Goal: Task Accomplishment & Management: Use online tool/utility

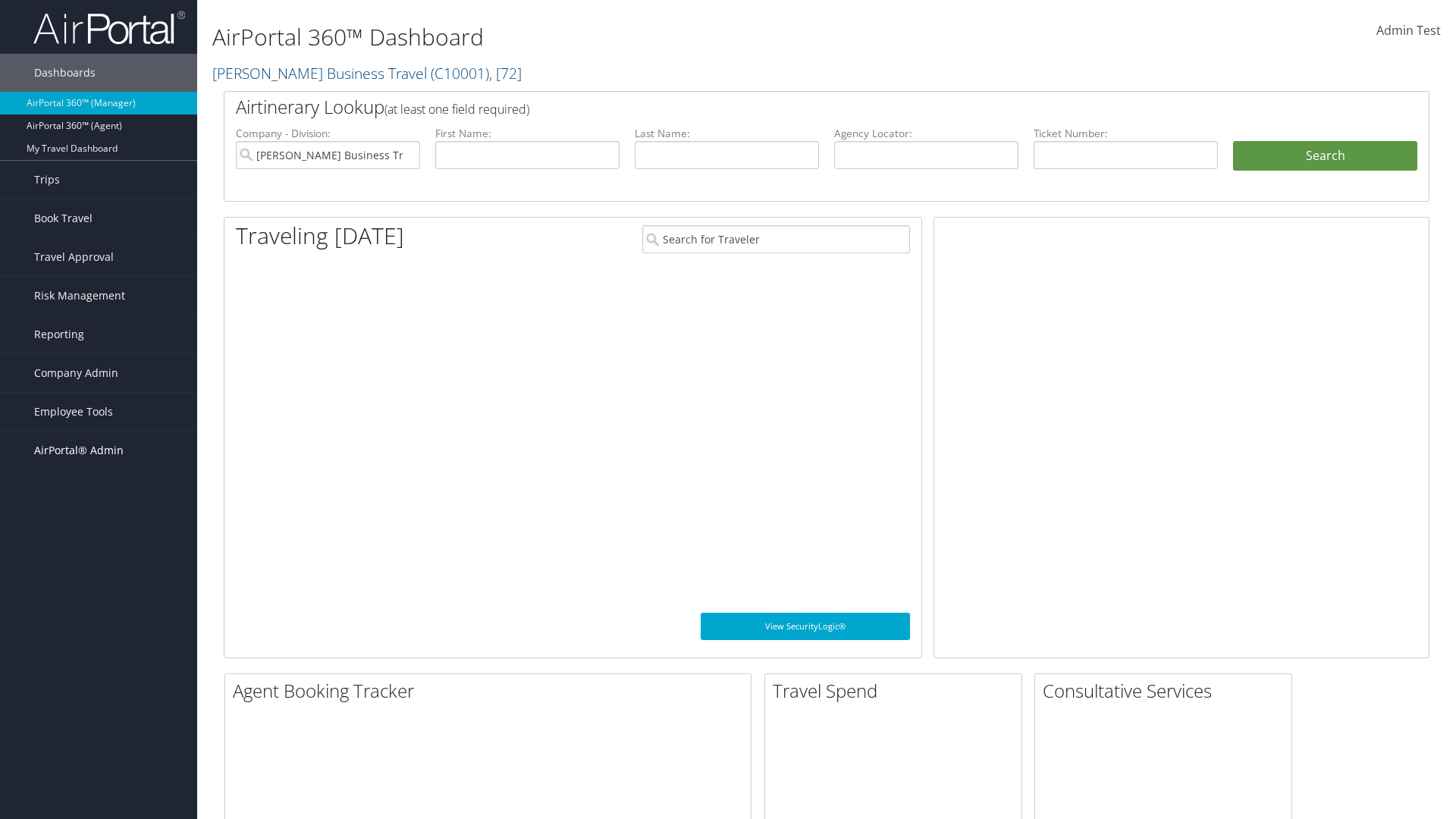
click at [99, 450] on span "AirPortal® Admin" at bounding box center [79, 450] width 90 height 38
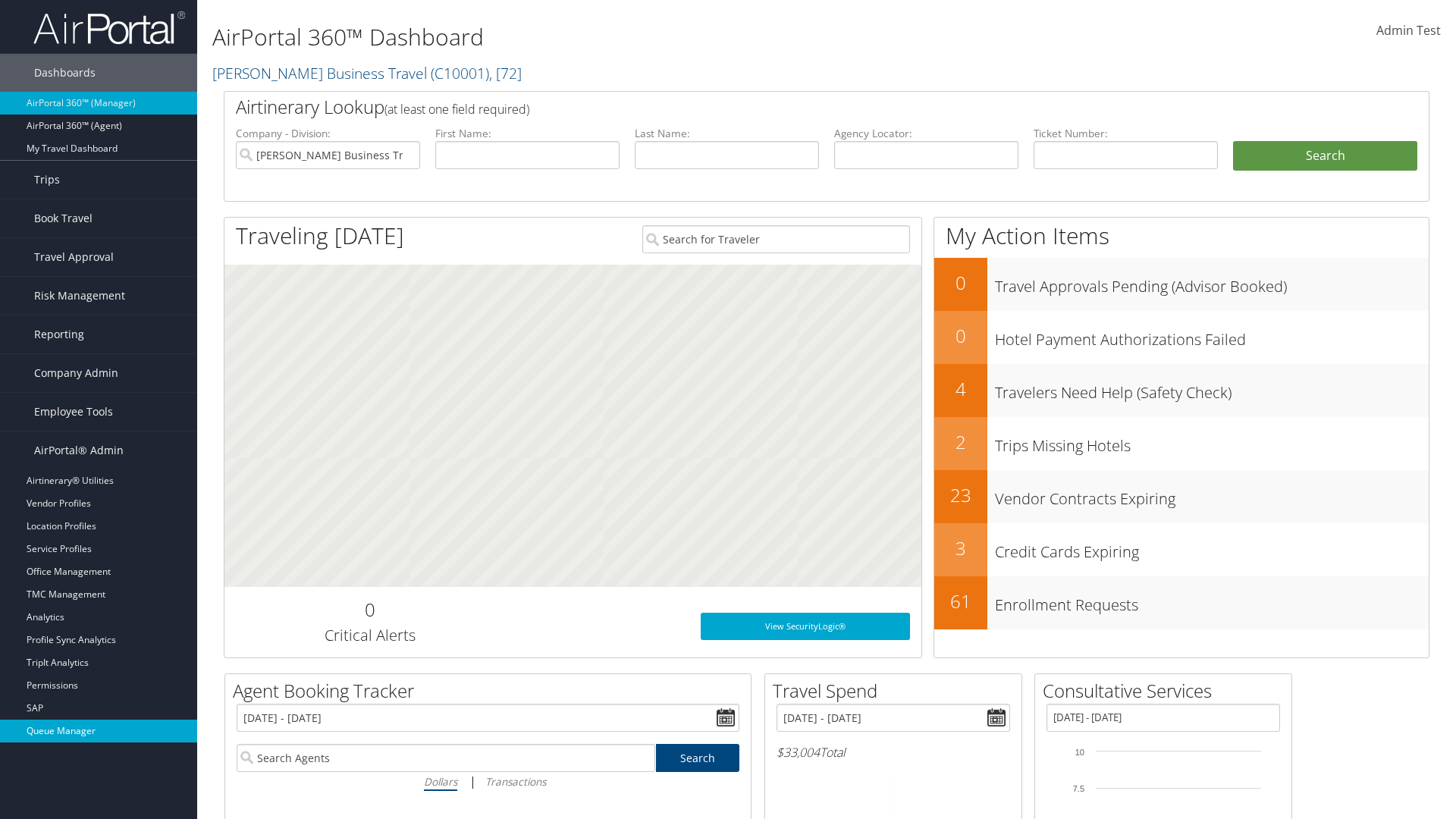
click at [99, 731] on link "Queue Manager" at bounding box center [99, 731] width 197 height 23
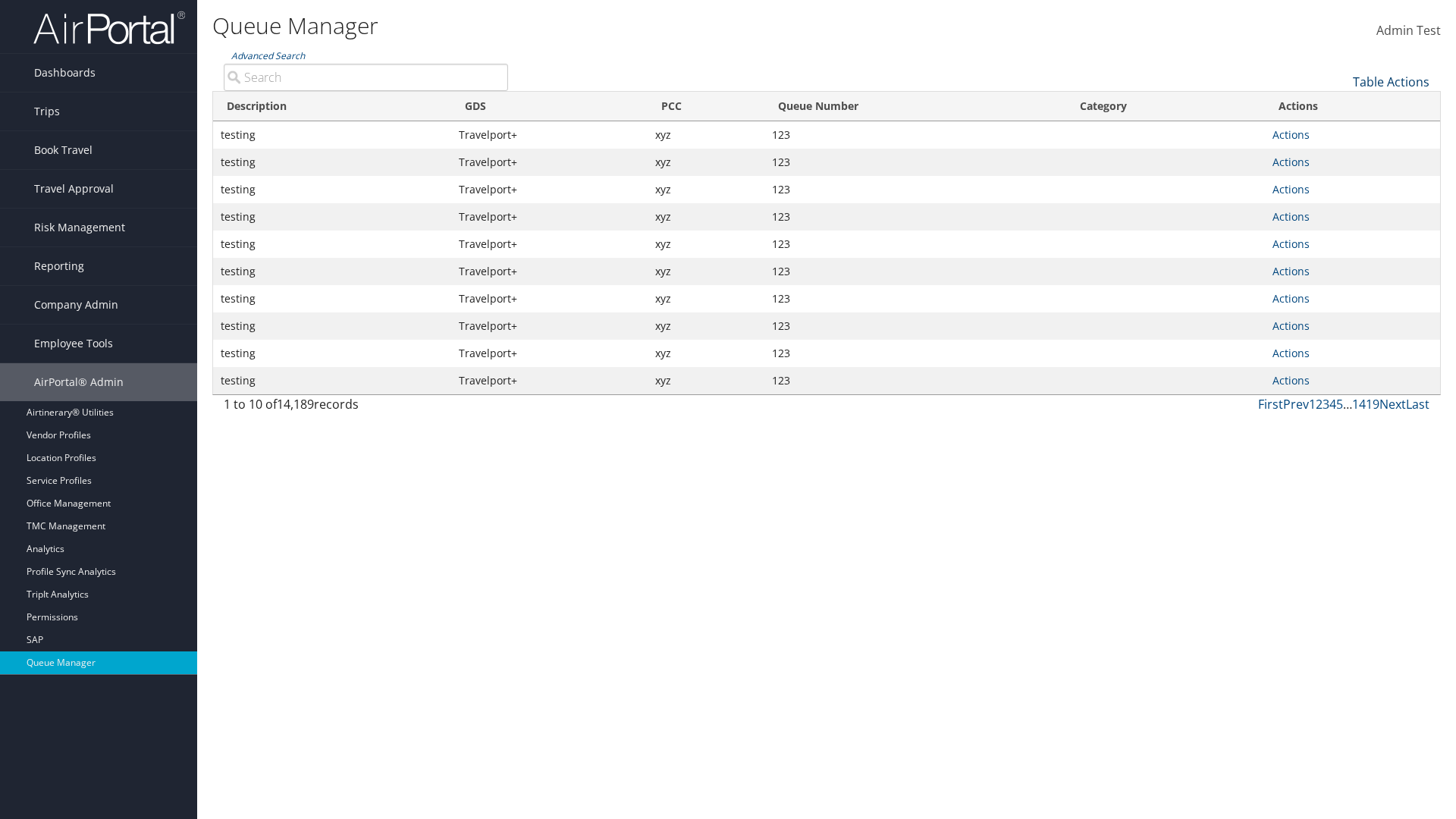
click at [1391, 81] on link "Table Actions" at bounding box center [1391, 81] width 77 height 16
click at [1340, 105] on link "View Errors" at bounding box center [1340, 105] width 200 height 26
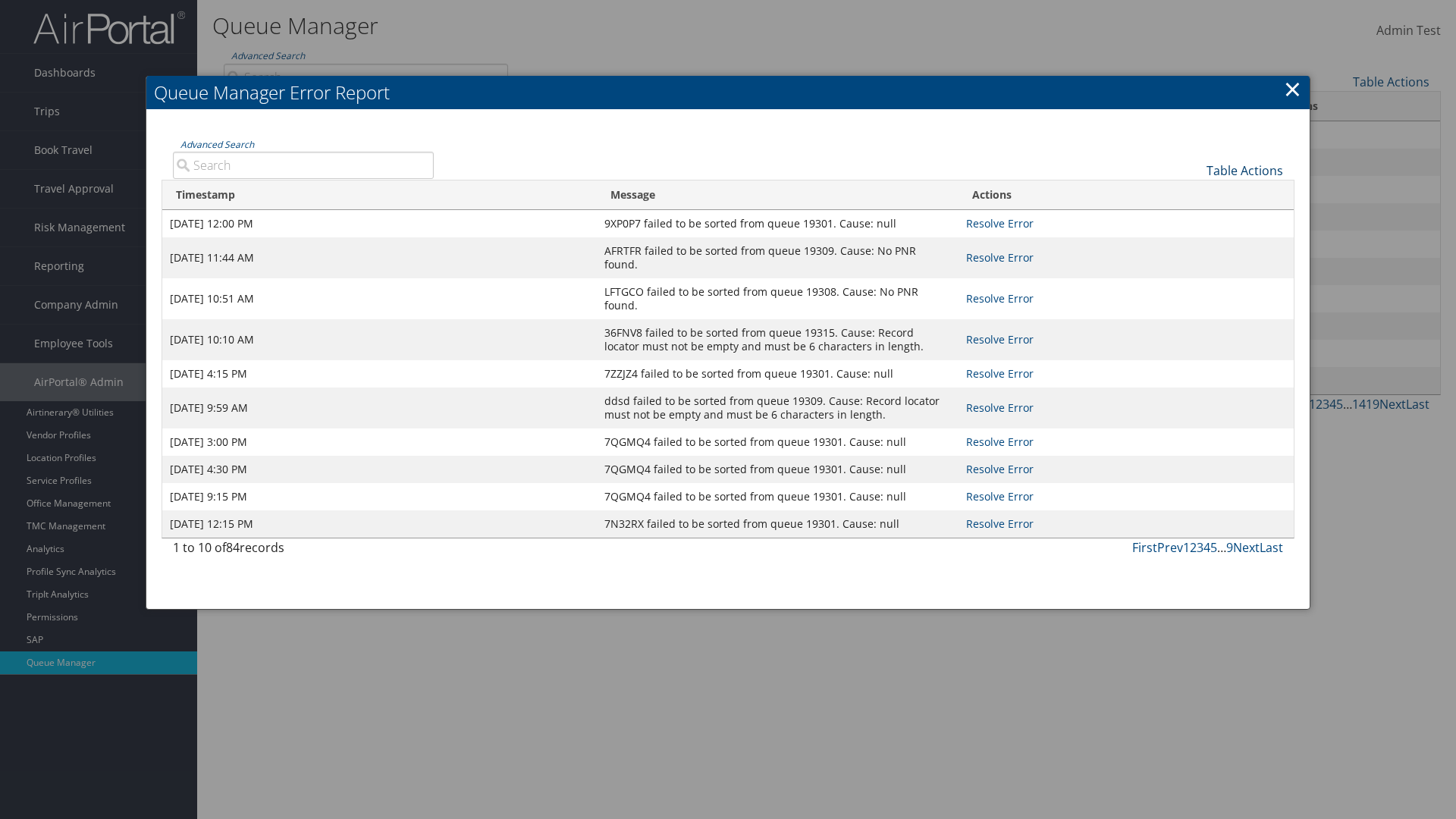
click at [1244, 170] on link "Table Actions" at bounding box center [1245, 170] width 77 height 16
click at [1193, 219] on link "Page Length" at bounding box center [1193, 220] width 200 height 26
click at [869, 157] on div "Table Actions" at bounding box center [870, 157] width 850 height 43
click at [1244, 170] on link "Table Actions" at bounding box center [1245, 170] width 77 height 16
click at [1193, 193] on link "Column Visibility" at bounding box center [1193, 194] width 200 height 26
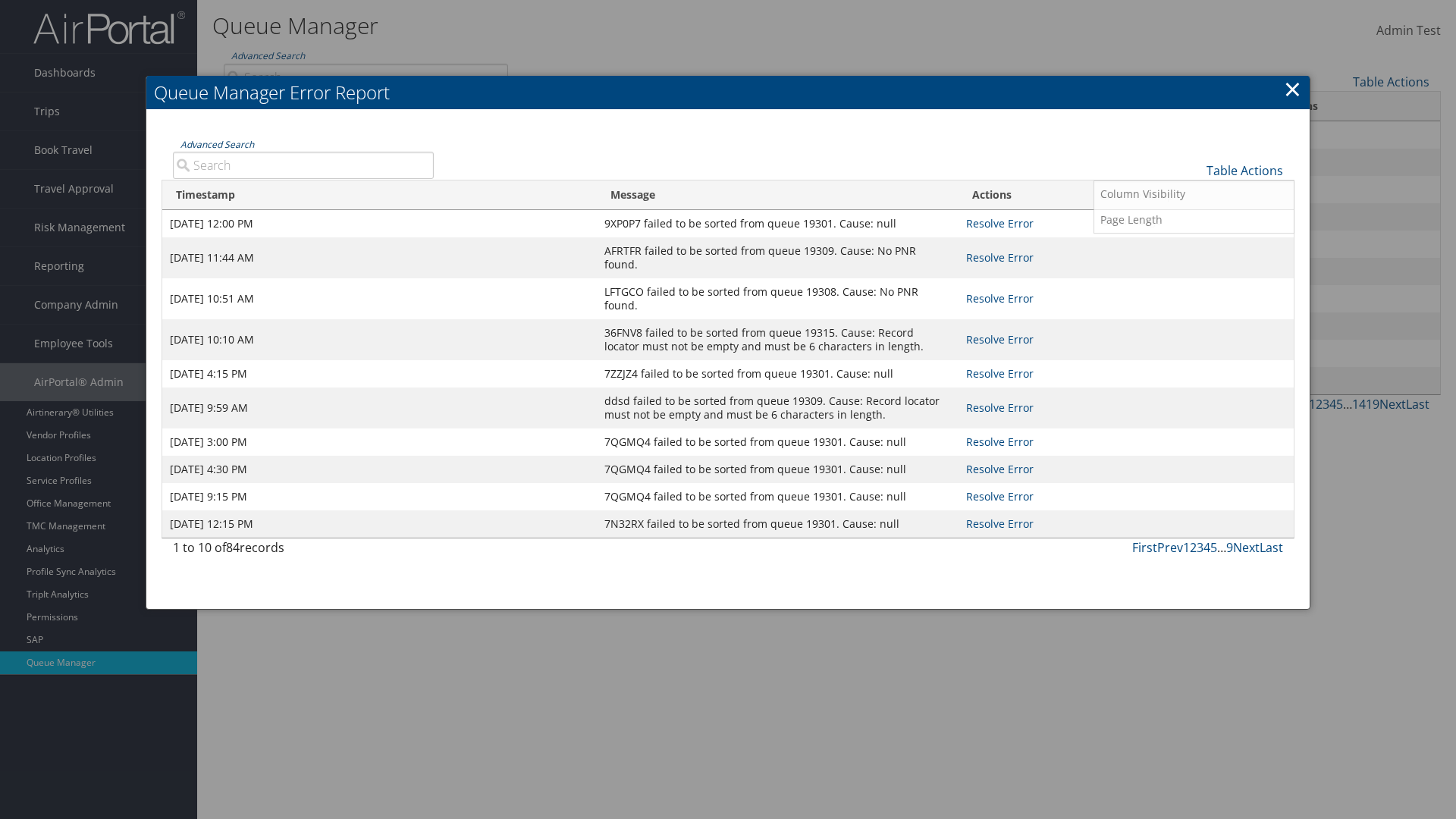
click at [217, 144] on link "Advanced Search" at bounding box center [217, 144] width 73 height 13
